Goal: Task Accomplishment & Management: Complete application form

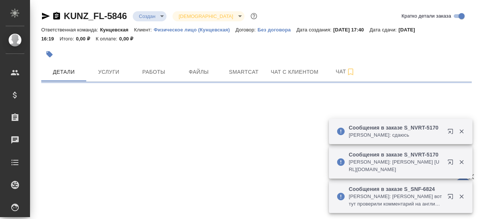
select select "RU"
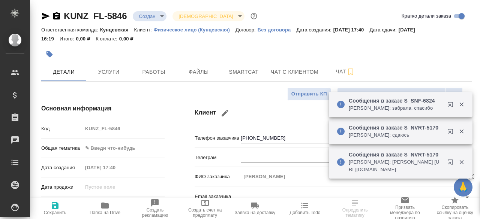
type textarea "x"
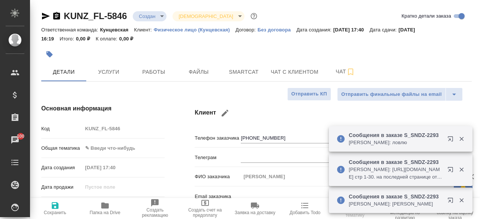
click at [279, 119] on h4 "Клиент" at bounding box center [333, 113] width 277 height 18
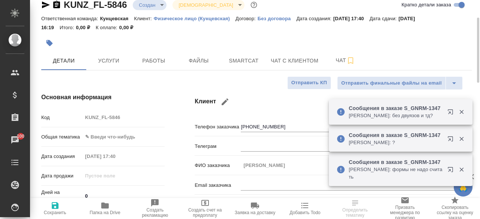
scroll to position [23, 0]
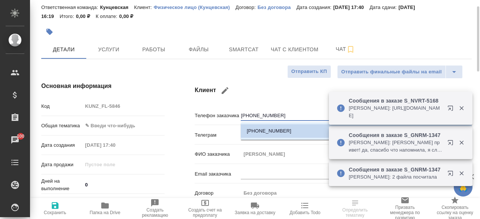
drag, startPoint x: 278, startPoint y: 115, endPoint x: 235, endPoint y: 119, distance: 43.3
click at [235, 119] on div "Телефон заказчика [PHONE_NUMBER]" at bounding box center [333, 115] width 277 height 13
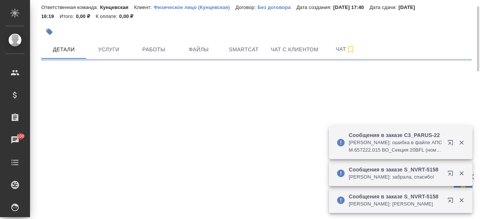
select select "RU"
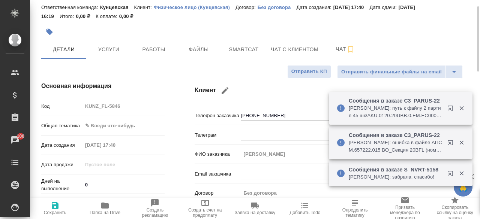
type textarea "x"
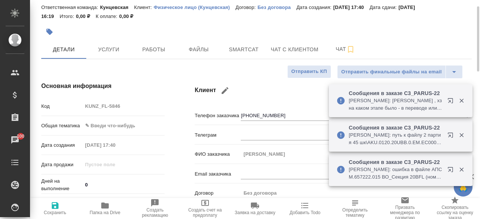
type textarea "x"
